Goal: Book appointment/travel/reservation

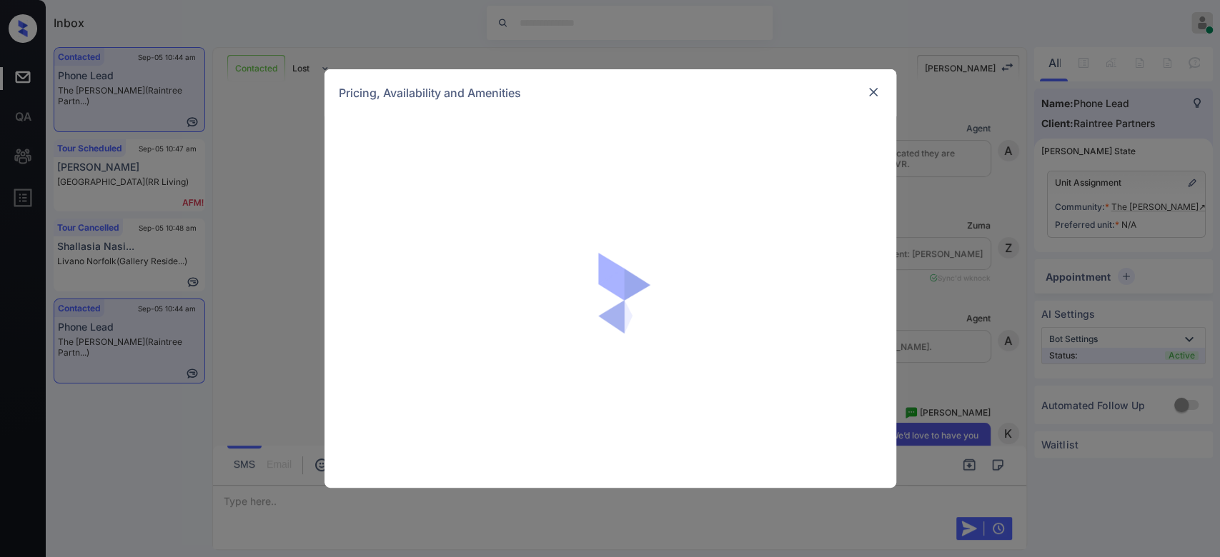
scroll to position [1497, 0]
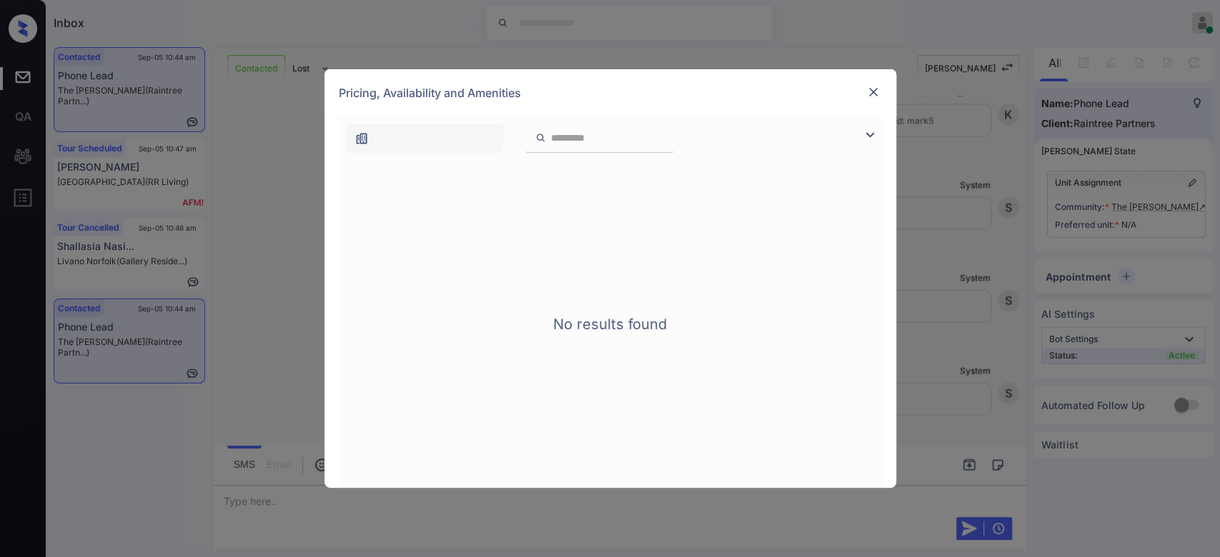
click at [868, 96] on img at bounding box center [873, 92] width 14 height 14
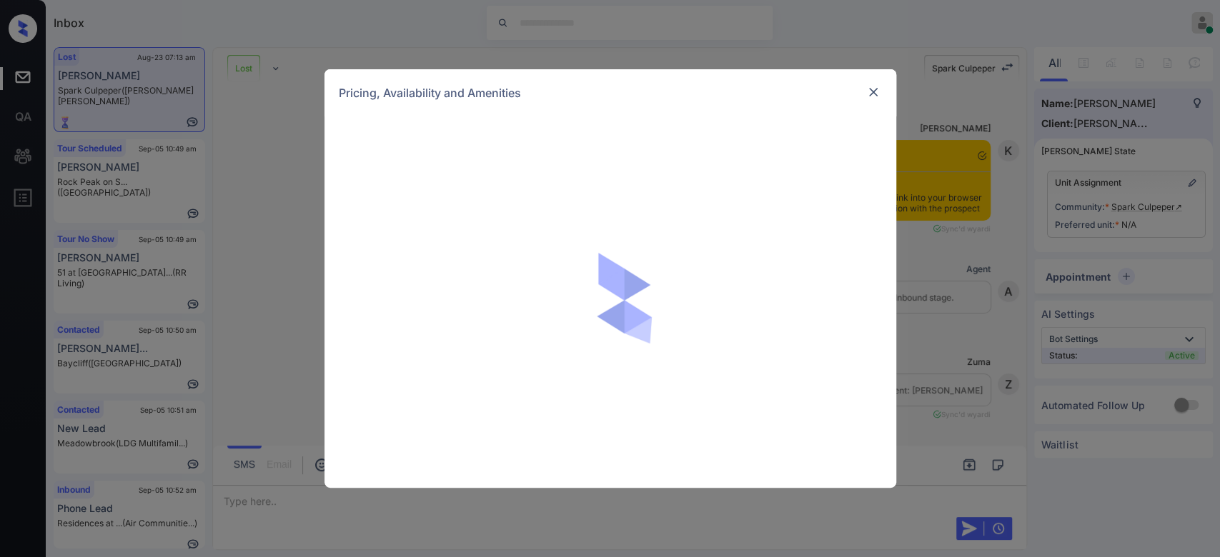
scroll to position [5219, 0]
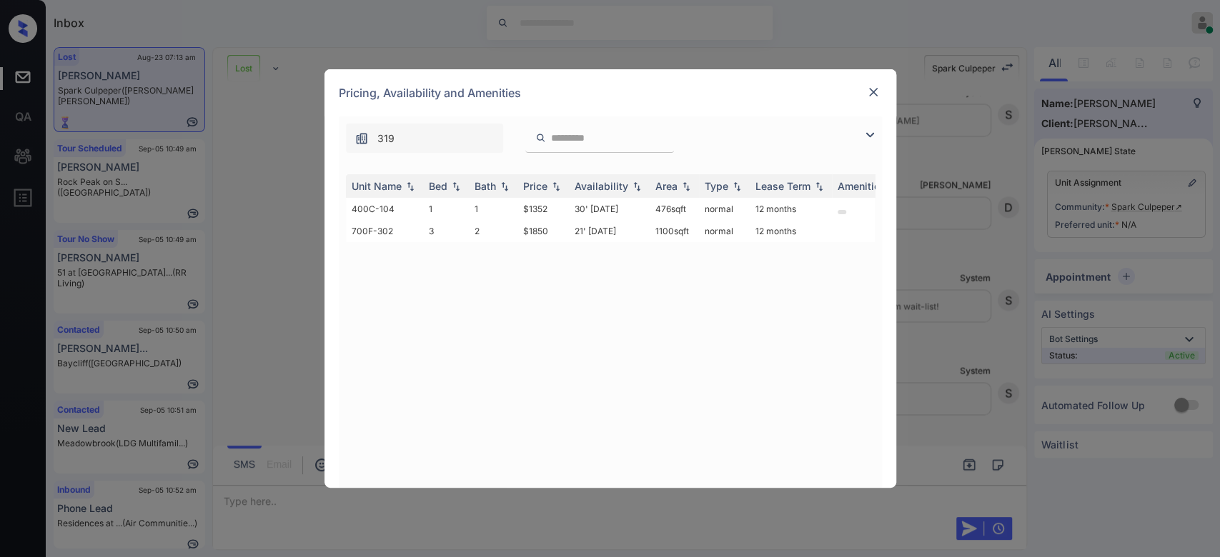
click at [876, 94] on img at bounding box center [873, 92] width 14 height 14
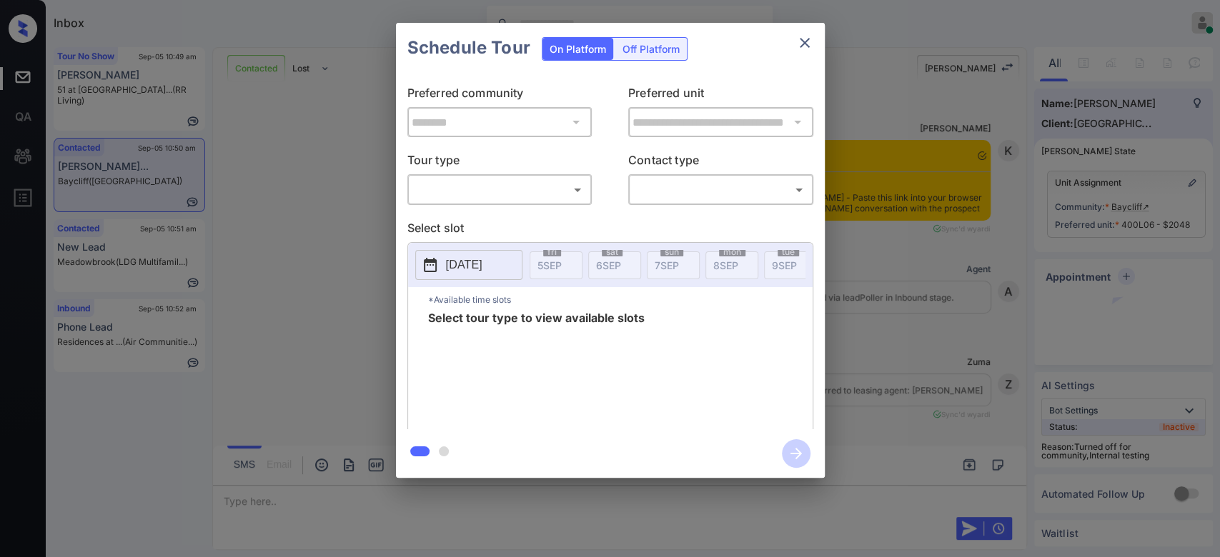
scroll to position [3115, 0]
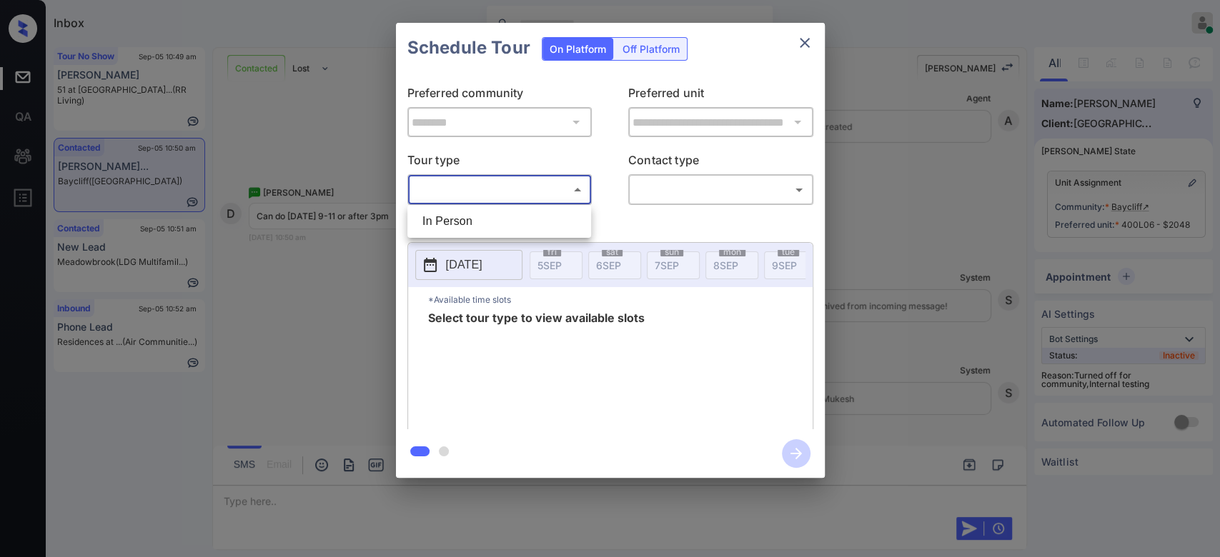
click at [547, 182] on body "Inbox Mukesh Online Set yourself offline Set yourself on break Profile Switch t…" at bounding box center [610, 278] width 1220 height 557
click at [495, 222] on li "In Person" at bounding box center [499, 222] width 177 height 26
type input "********"
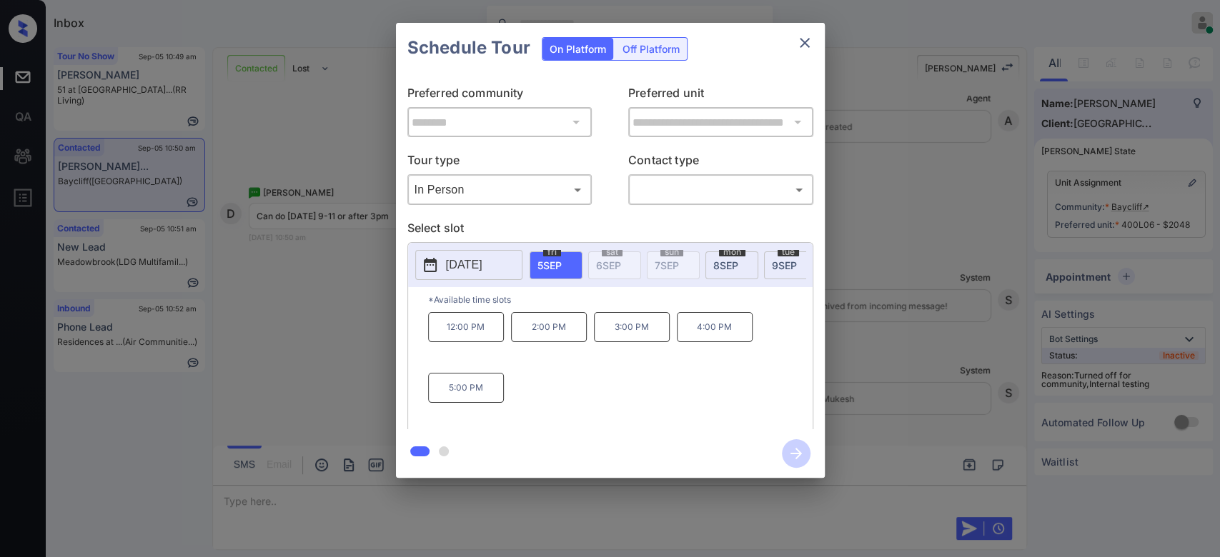
click at [720, 262] on span "[DATE]" at bounding box center [725, 265] width 25 height 12
click at [800, 41] on icon "close" at bounding box center [804, 42] width 17 height 17
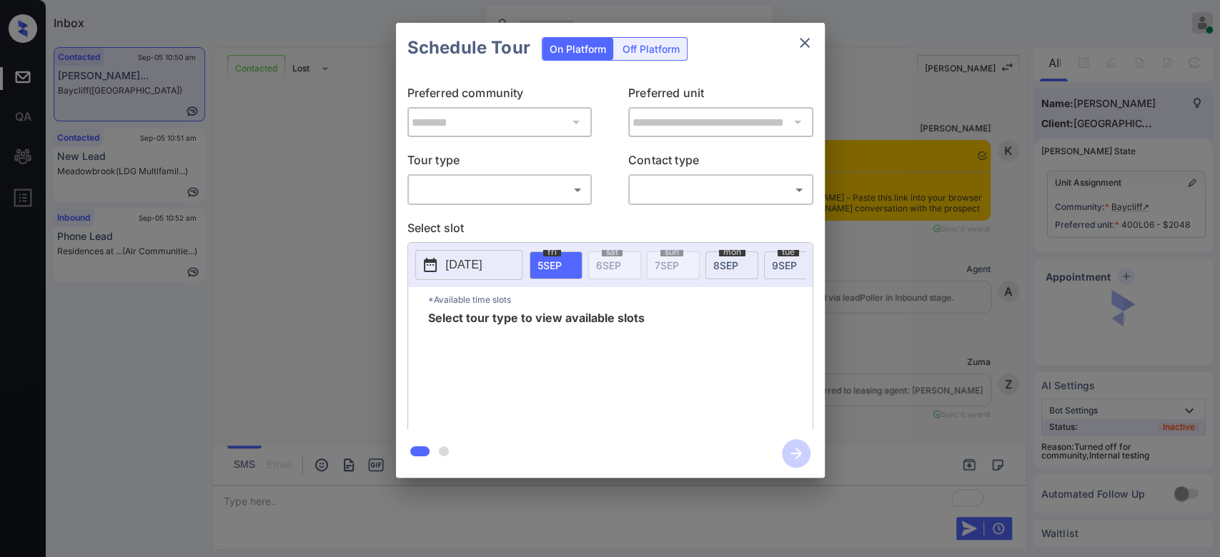
scroll to position [3115, 0]
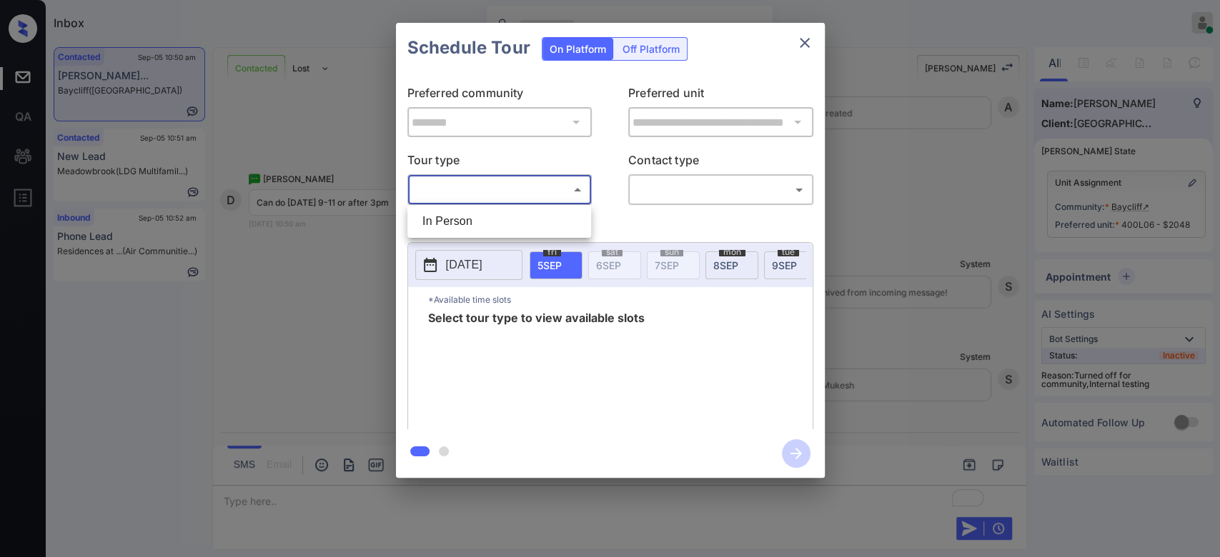
click at [520, 199] on body "Inbox Mukesh Online Set yourself offline Set yourself on break Profile Switch t…" at bounding box center [610, 278] width 1220 height 557
click at [520, 219] on li "In Person" at bounding box center [499, 222] width 177 height 26
type input "********"
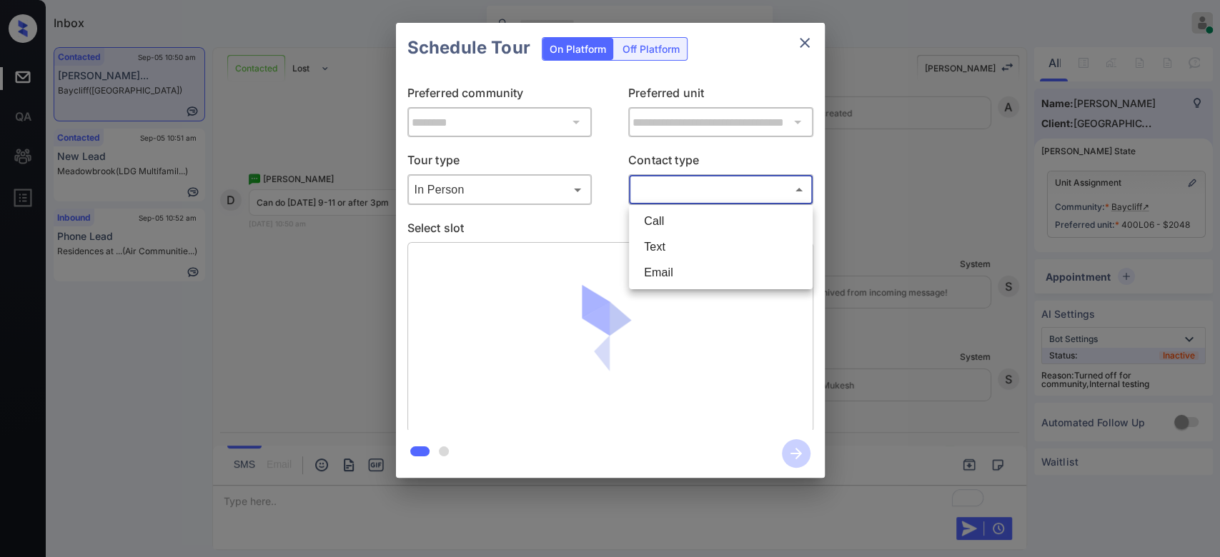
click at [716, 184] on body "Inbox Mukesh Online Set yourself offline Set yourself on break Profile Switch t…" at bounding box center [610, 278] width 1220 height 557
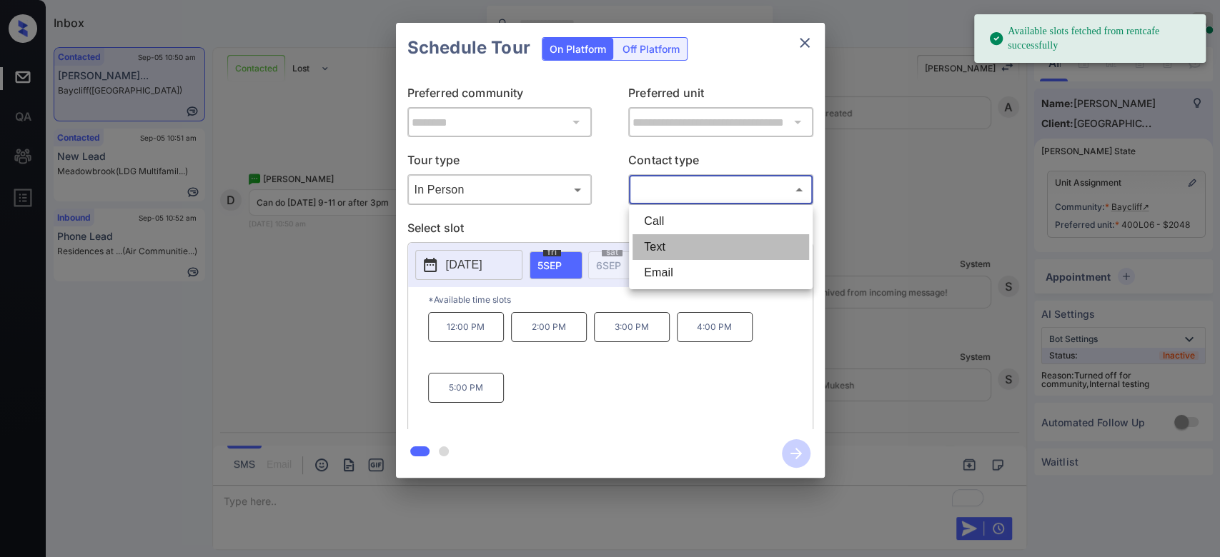
click at [663, 249] on li "Text" at bounding box center [721, 247] width 177 height 26
type input "****"
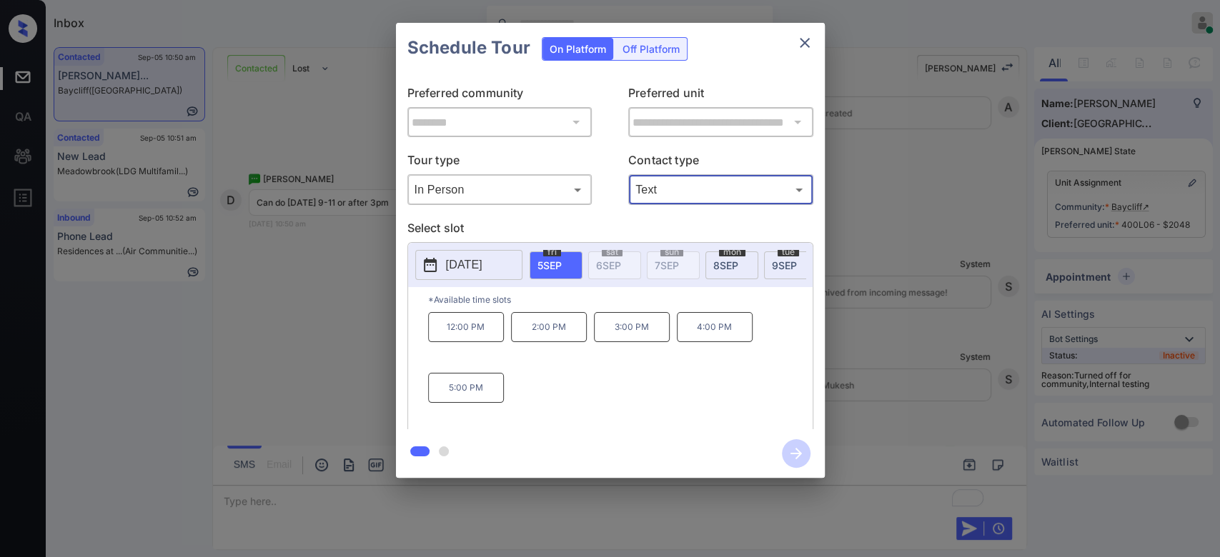
click at [731, 252] on span "mon" at bounding box center [732, 252] width 26 height 9
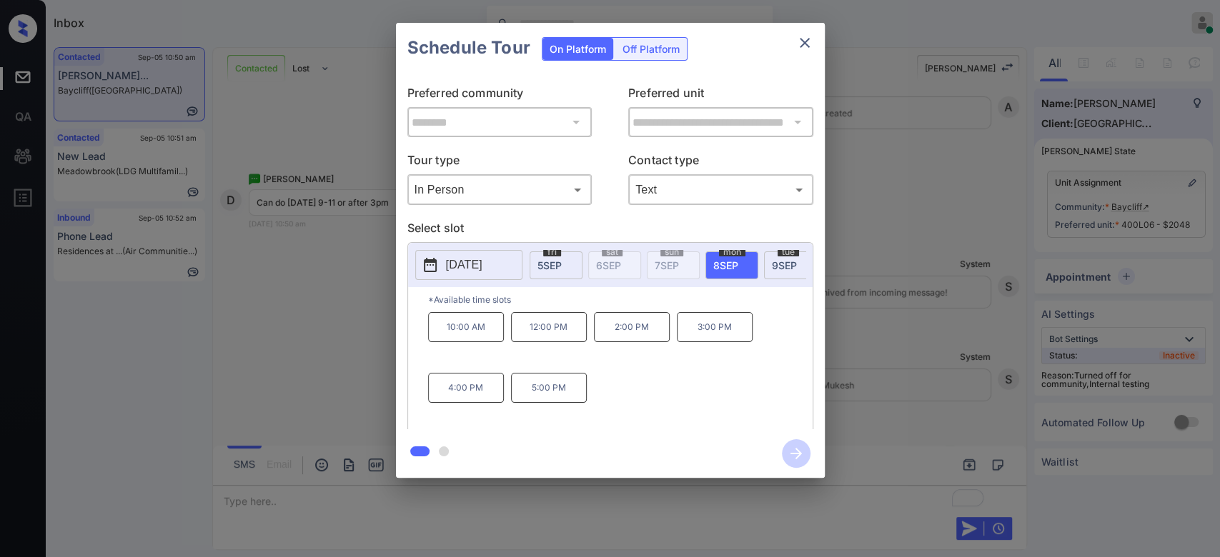
click at [474, 339] on p "10:00 AM" at bounding box center [466, 327] width 76 height 30
click at [787, 452] on icon "button" at bounding box center [796, 454] width 29 height 29
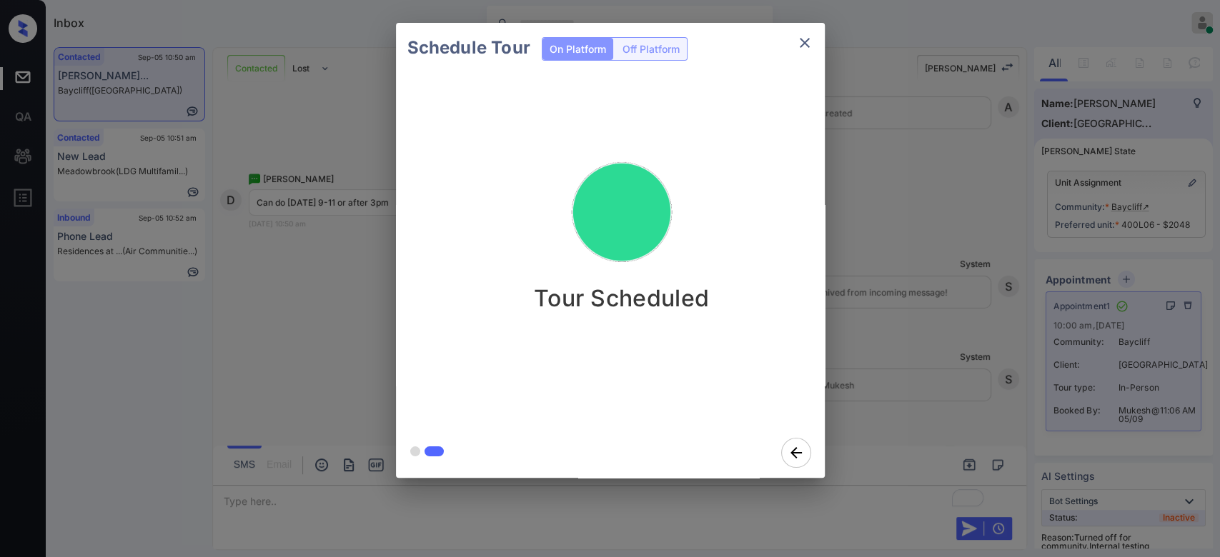
click at [879, 121] on div "Schedule Tour On Platform Off Platform Tour Scheduled" at bounding box center [610, 250] width 1220 height 501
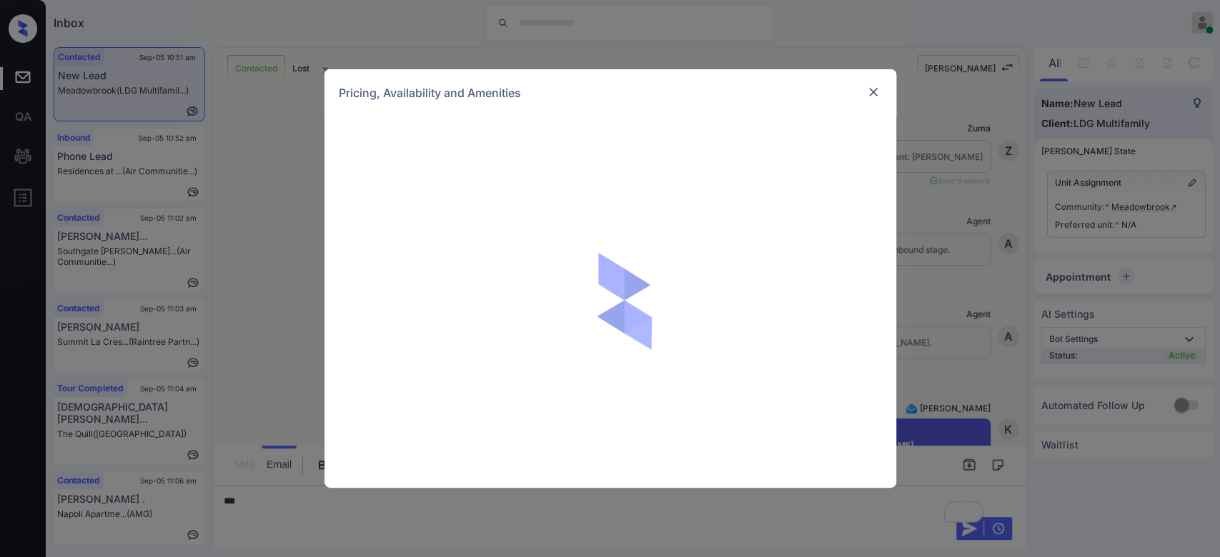
scroll to position [1837, 0]
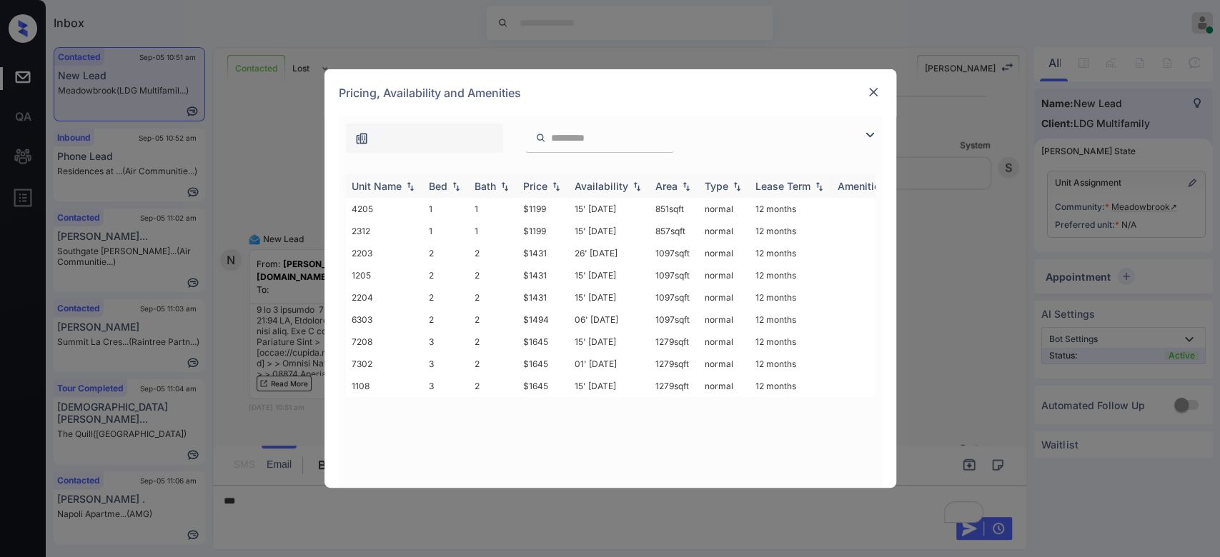
click at [543, 186] on div "Price" at bounding box center [535, 186] width 24 height 12
click at [546, 254] on td "$1431" at bounding box center [542, 253] width 51 height 22
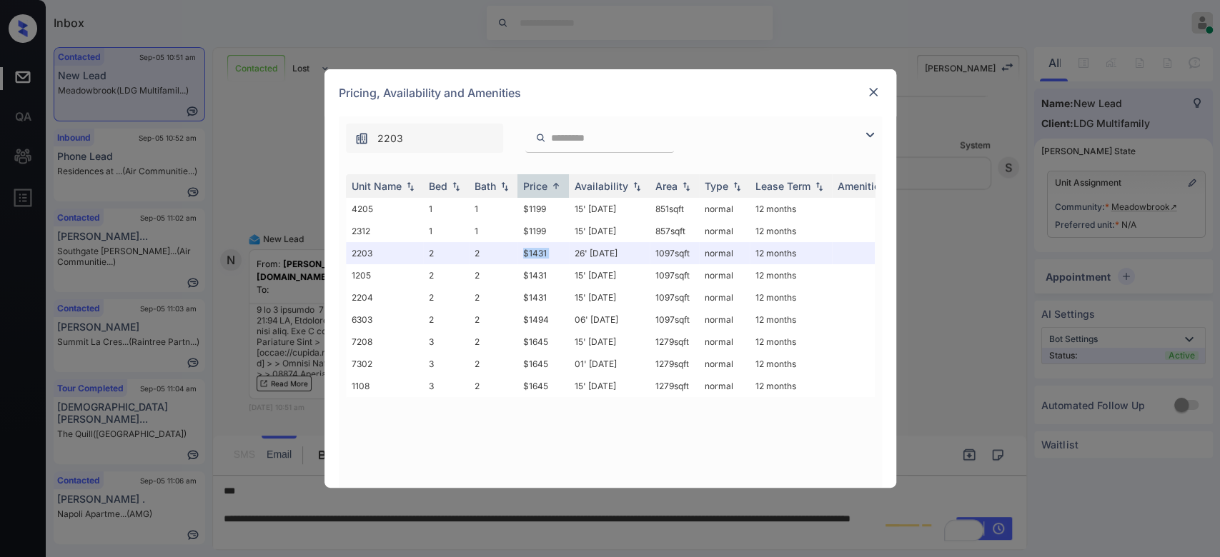
click at [872, 92] on img at bounding box center [873, 92] width 14 height 14
